Goal: Information Seeking & Learning: Understand process/instructions

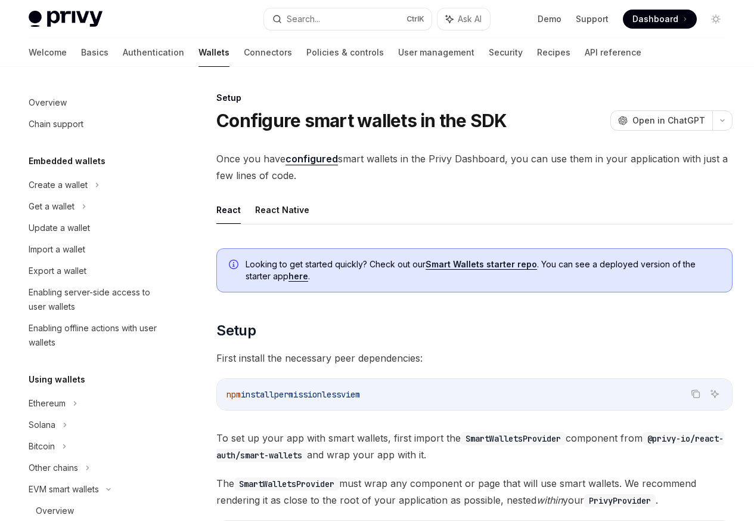
scroll to position [281, 0]
